Goal: Transaction & Acquisition: Purchase product/service

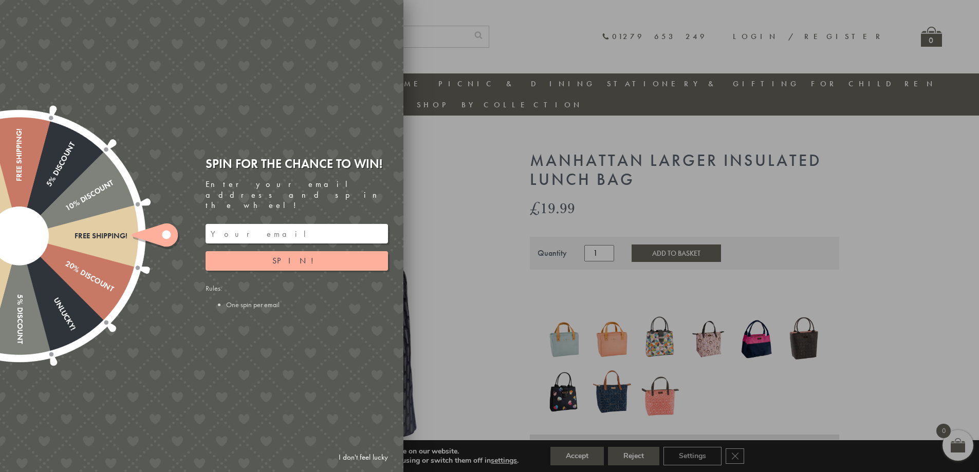
click at [478, 326] on div at bounding box center [489, 236] width 979 height 472
click at [483, 228] on div at bounding box center [489, 236] width 979 height 472
click at [375, 457] on link "I don't feel lucky" at bounding box center [364, 457] width 60 height 19
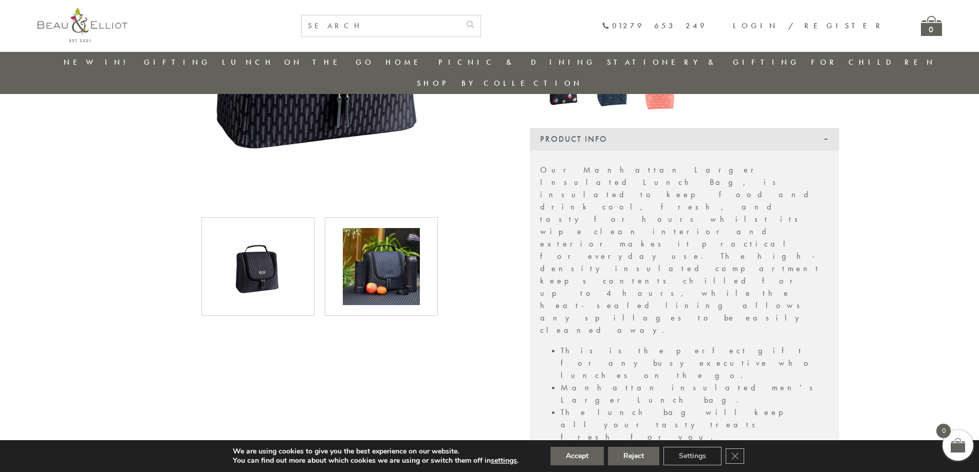
scroll to position [287, 0]
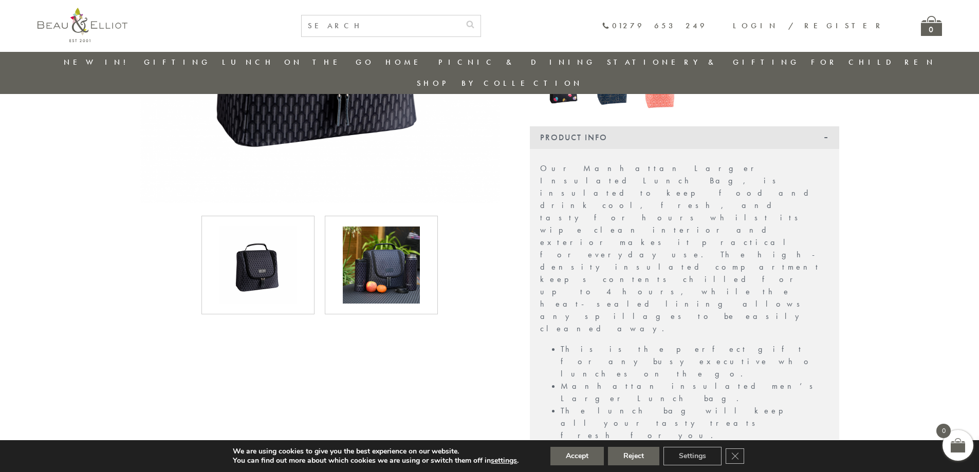
click at [246, 256] on img at bounding box center [257, 265] width 77 height 77
click at [373, 257] on img at bounding box center [381, 265] width 77 height 77
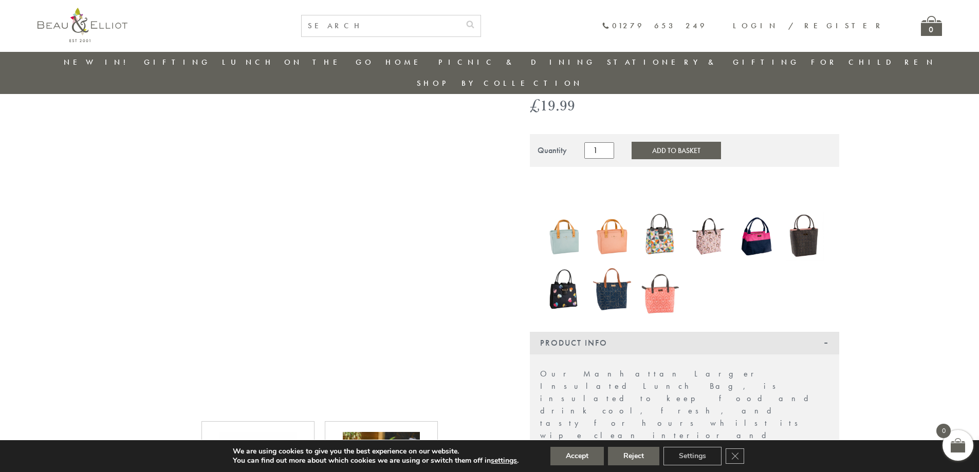
scroll to position [0, 0]
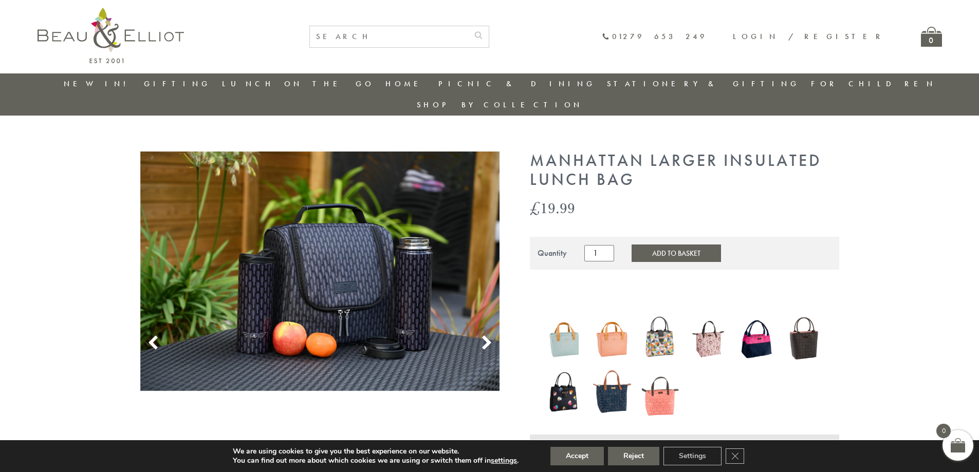
click at [487, 336] on use at bounding box center [486, 343] width 9 height 14
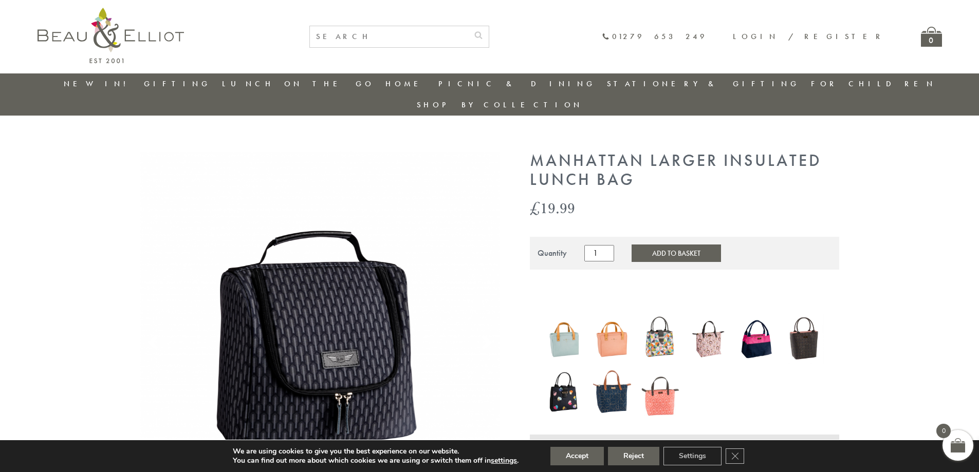
click at [487, 336] on use at bounding box center [486, 343] width 9 height 14
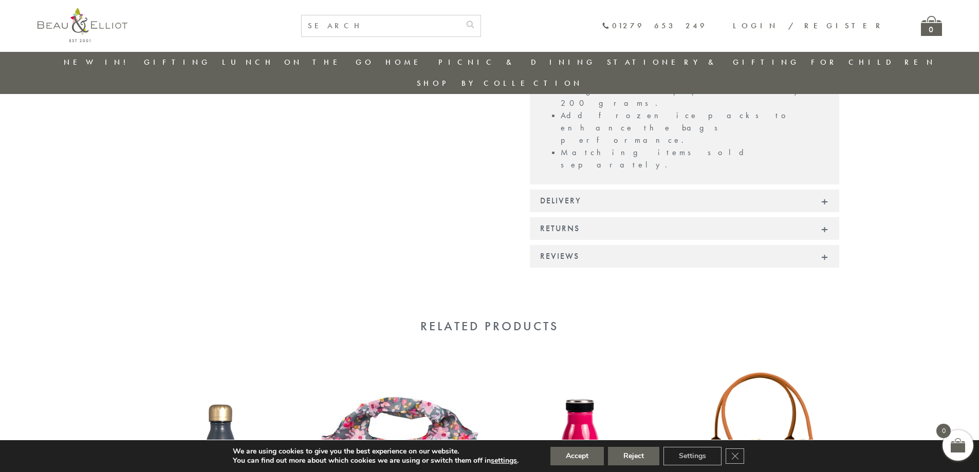
scroll to position [528, 0]
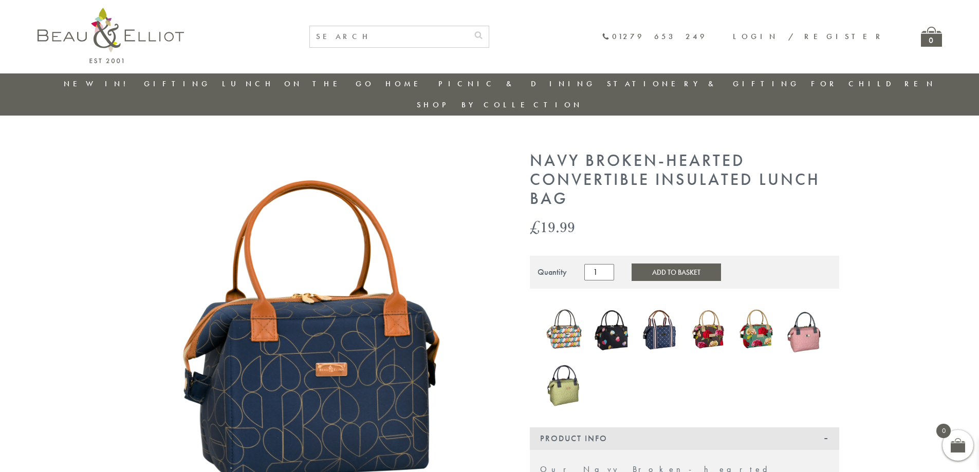
click at [462, 346] on img at bounding box center [320, 332] width 360 height 360
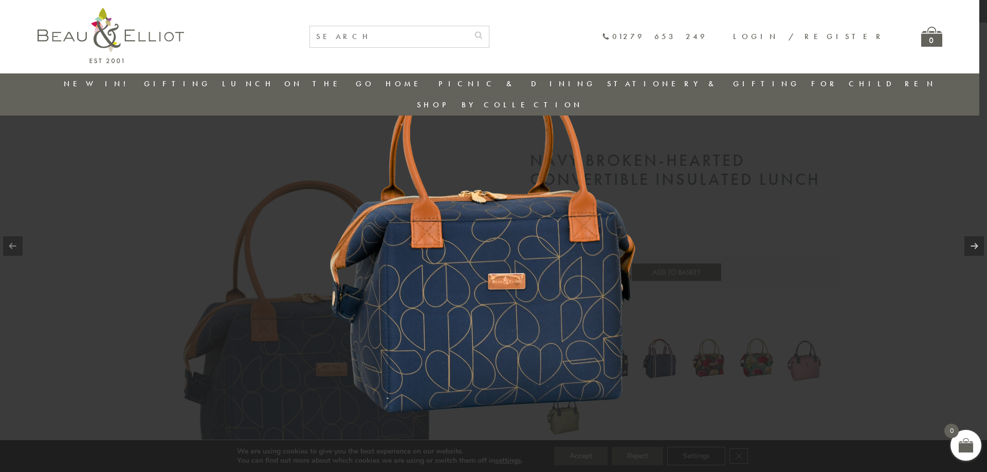
drag, startPoint x: 822, startPoint y: 207, endPoint x: 748, endPoint y: 205, distance: 74.6
click at [823, 207] on div at bounding box center [493, 236] width 987 height 472
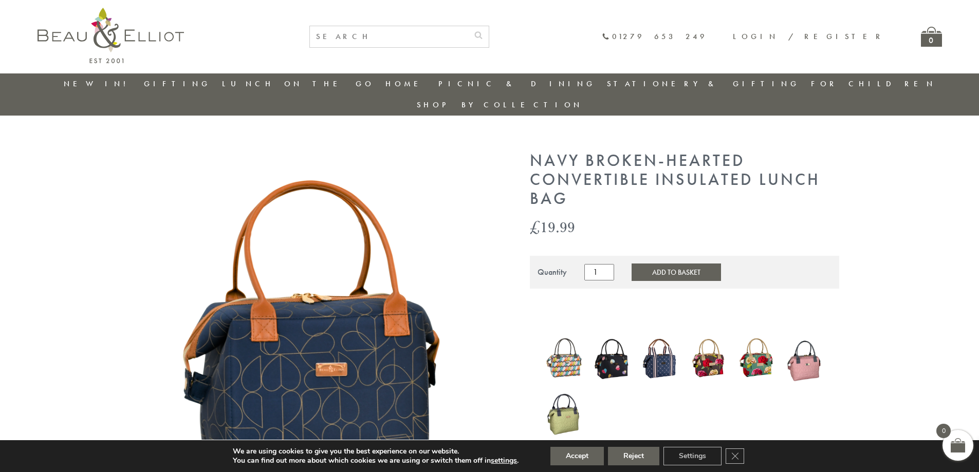
click at [100, 82] on link "New in!" at bounding box center [98, 84] width 69 height 10
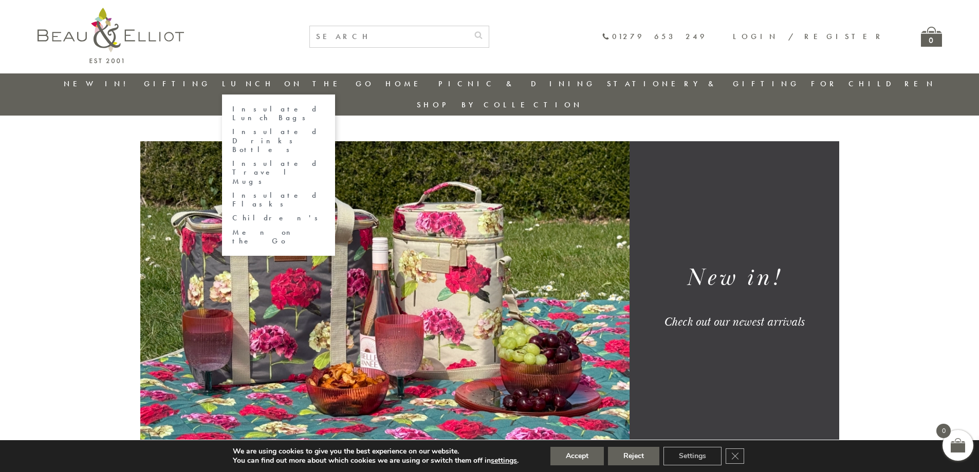
click at [318, 85] on link "Lunch On The Go" at bounding box center [298, 84] width 152 height 10
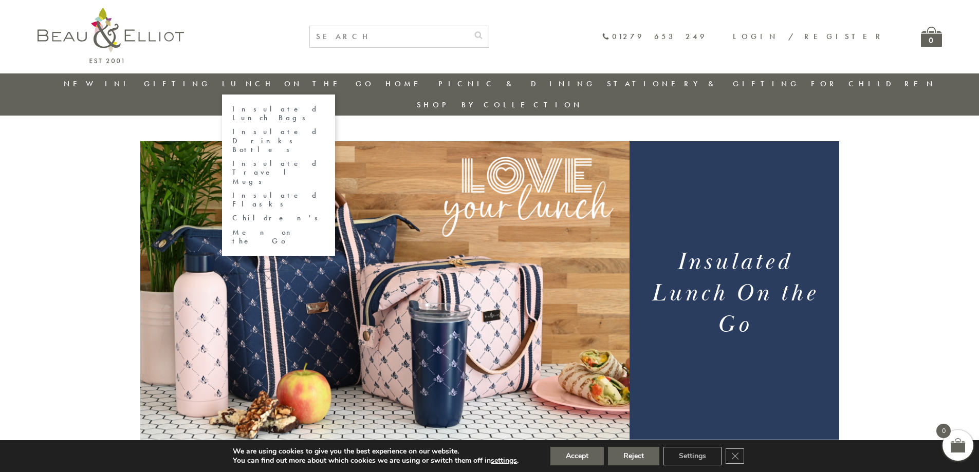
click at [308, 107] on link "Insulated Lunch Bags" at bounding box center [278, 114] width 93 height 18
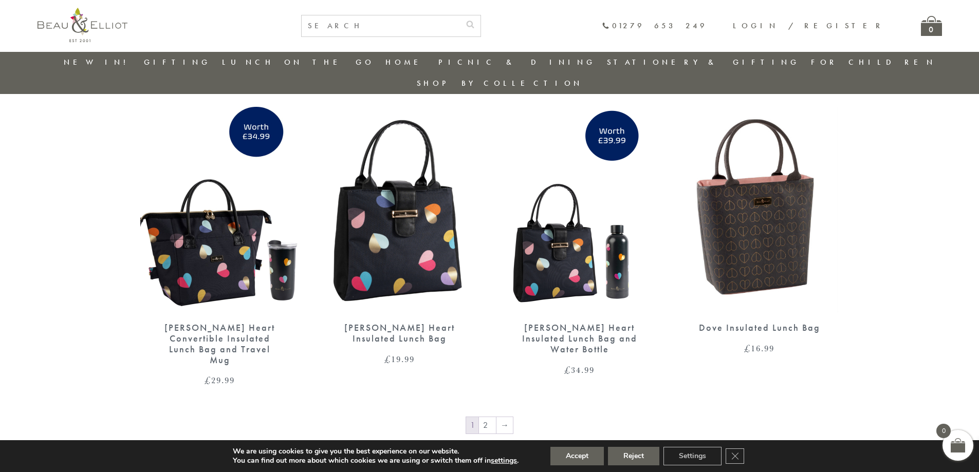
scroll to position [1777, 0]
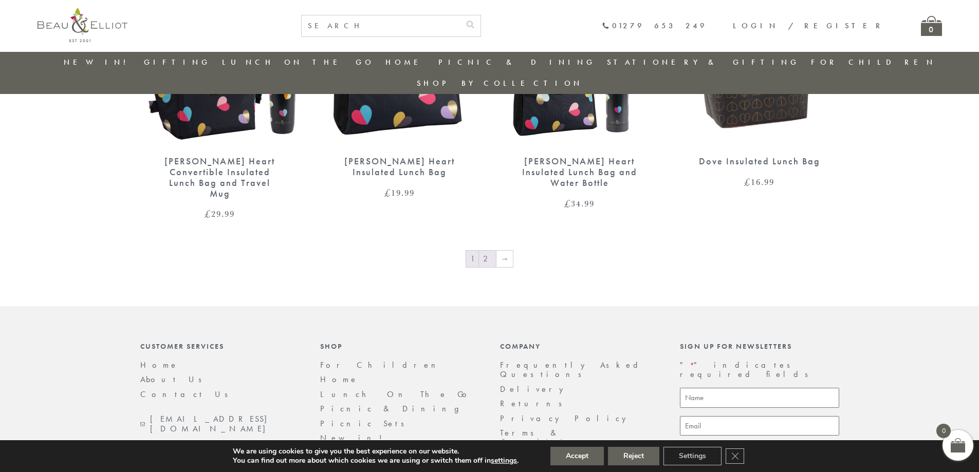
click at [492, 251] on link "2" at bounding box center [487, 259] width 17 height 16
